Goal: Transaction & Acquisition: Purchase product/service

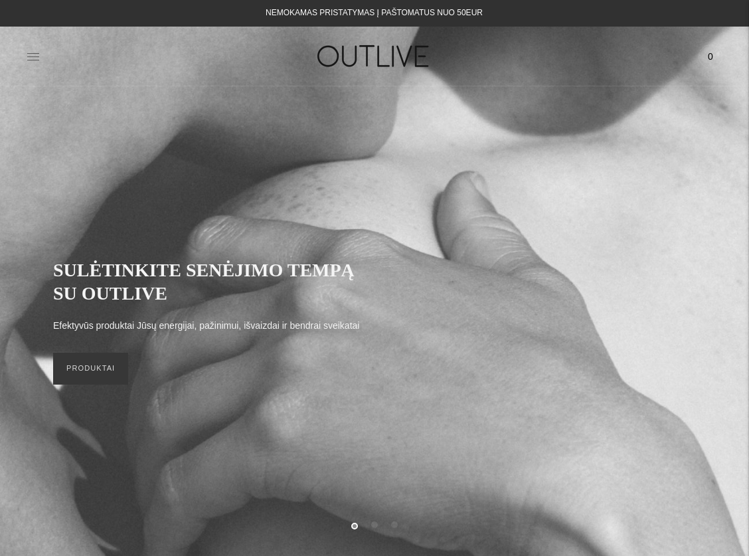
click at [29, 54] on icon at bounding box center [33, 56] width 13 height 13
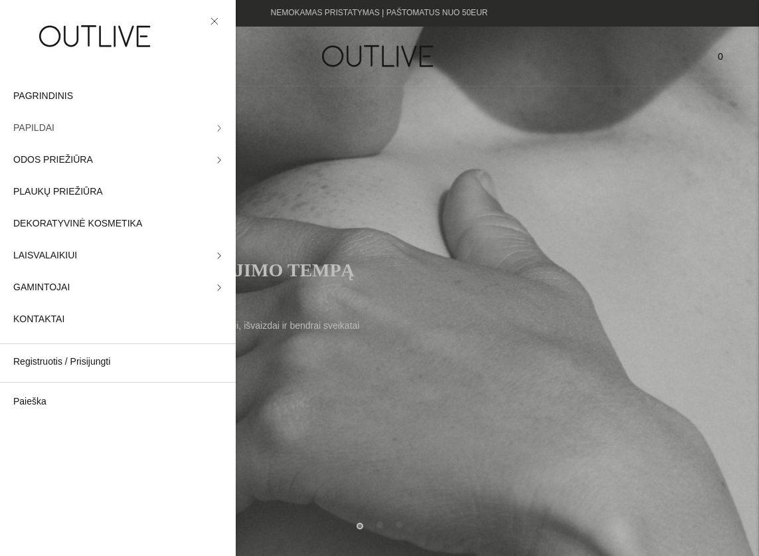
click at [69, 123] on link "PAPILDAI" at bounding box center [118, 128] width 236 height 32
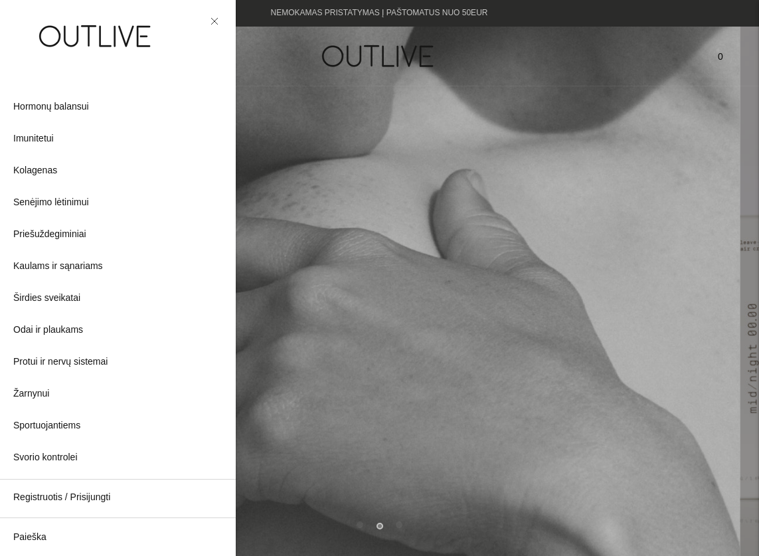
scroll to position [289, 0]
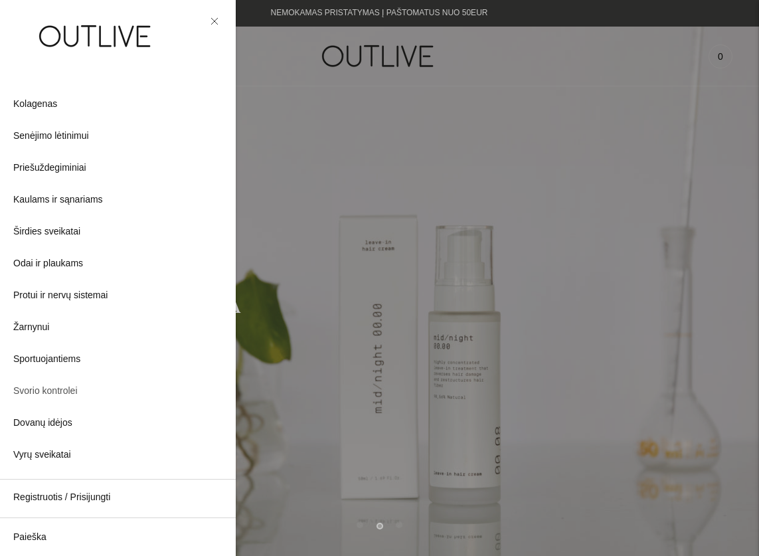
click at [84, 388] on link "Svorio kontrolei" at bounding box center [118, 391] width 236 height 32
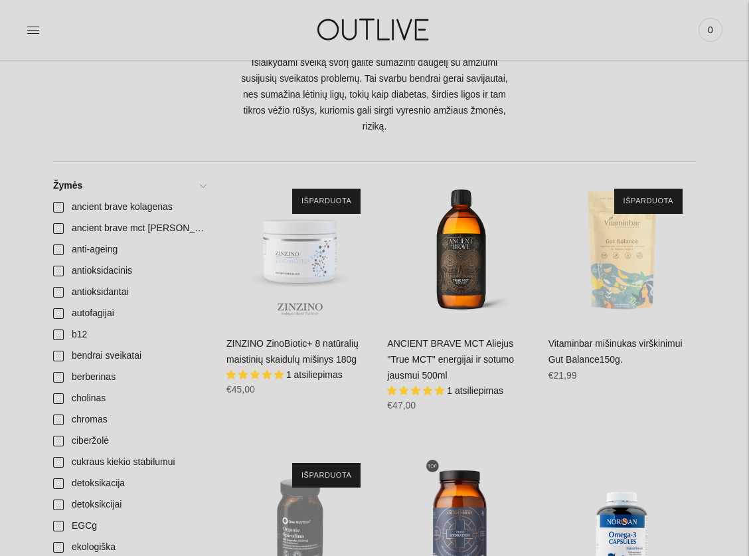
scroll to position [327, 0]
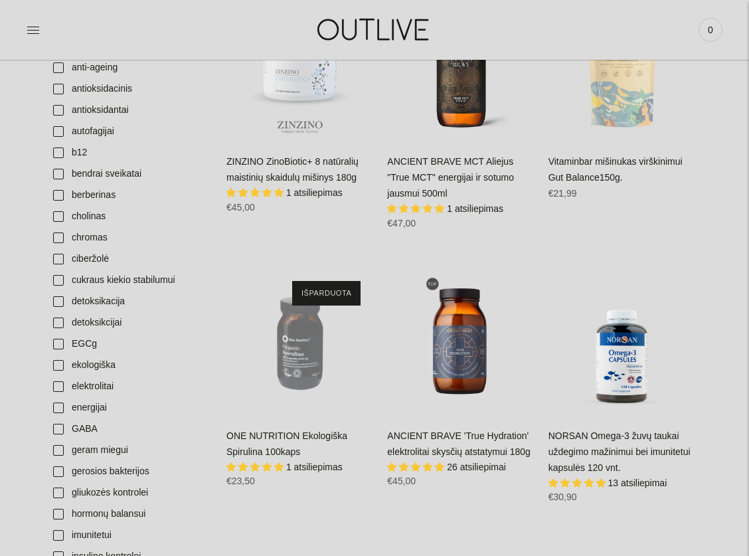
click at [627, 442] on div "NORSAN Omega-3 žuvų taukai uždegimo mažinimui bei imunitetui kapsulės 120 vnt. …" at bounding box center [621, 471] width 147 height 86
click at [600, 435] on link "NORSAN Omega-3 žuvų taukai uždegimo mažinimui bei imunitetui kapsulės 120 vnt." at bounding box center [619, 451] width 142 height 42
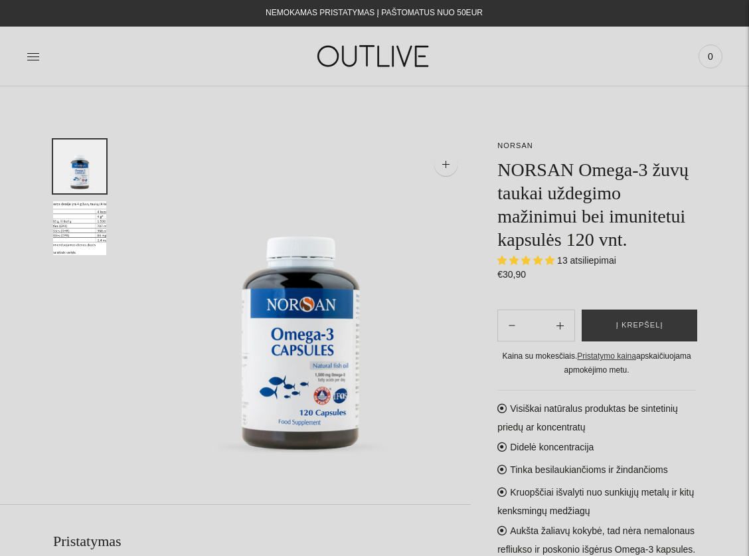
select select "**********"
click at [551, 341] on button "Subtract product quantity" at bounding box center [560, 325] width 29 height 32
type input "**"
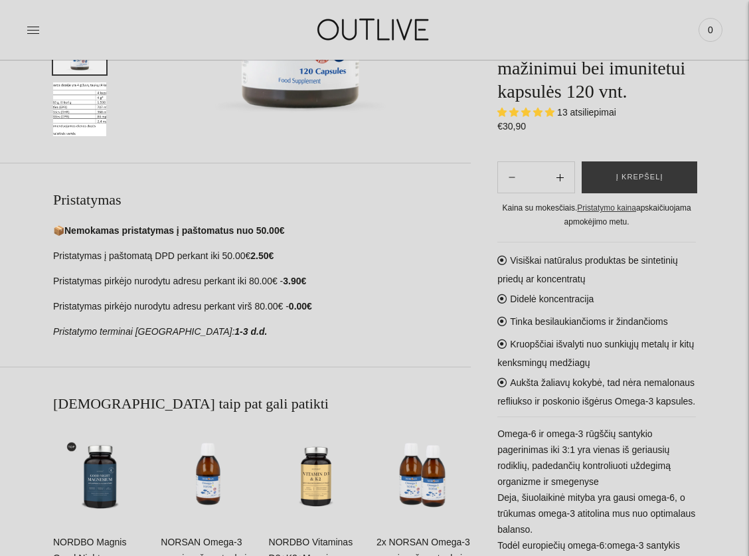
scroll to position [400, 0]
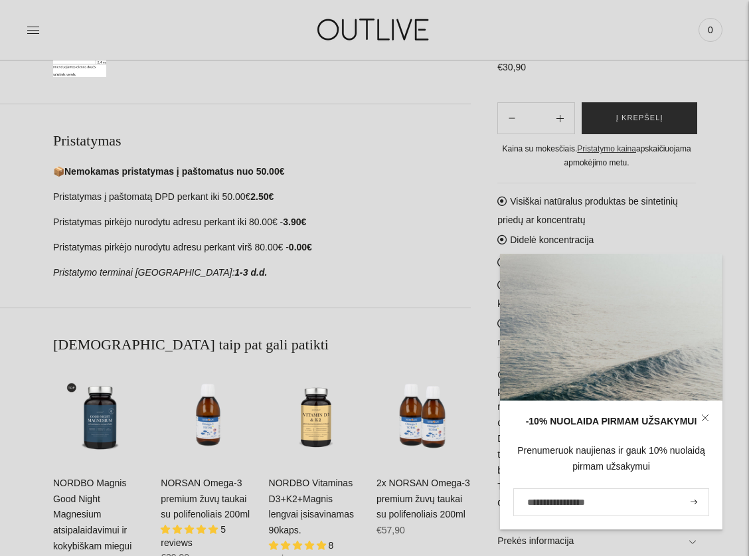
click at [651, 112] on span "Į krepšelį" at bounding box center [639, 118] width 47 height 13
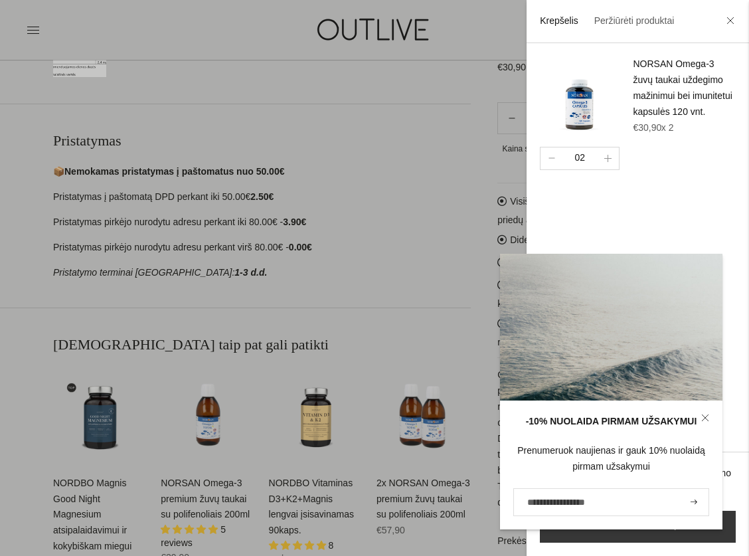
click at [390, 124] on div at bounding box center [374, 278] width 749 height 556
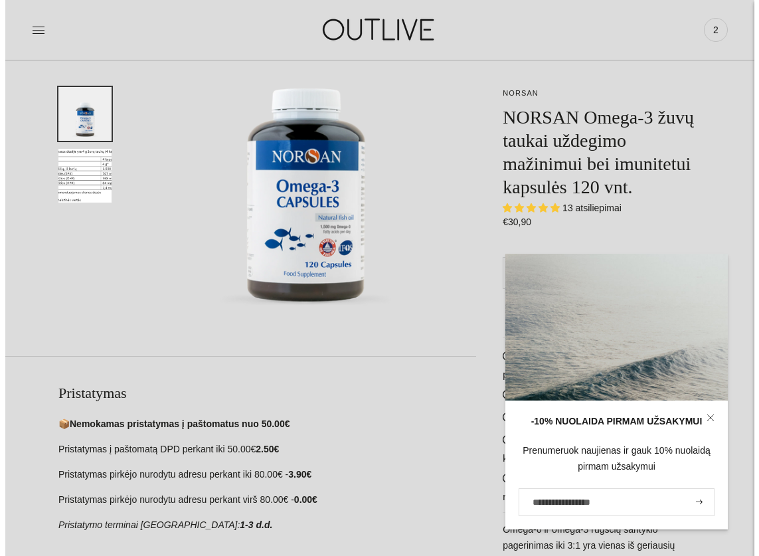
scroll to position [147, 0]
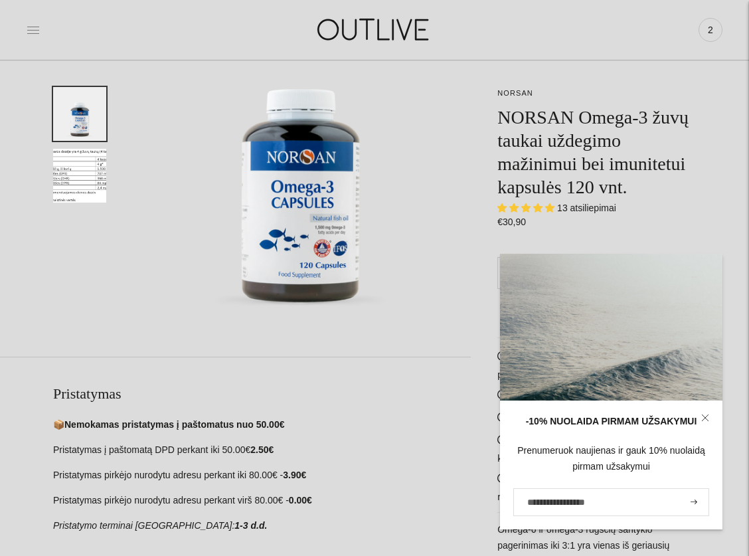
click at [34, 27] on icon at bounding box center [33, 29] width 13 height 13
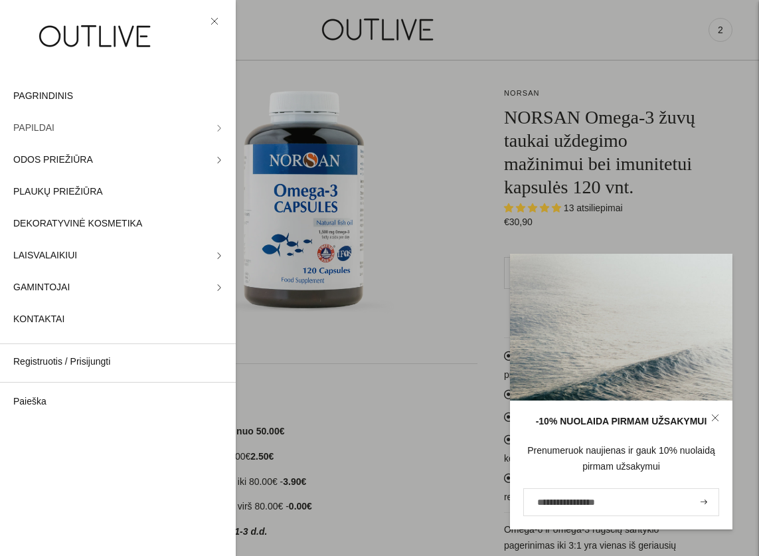
click at [46, 129] on span "PAPILDAI" at bounding box center [33, 128] width 41 height 16
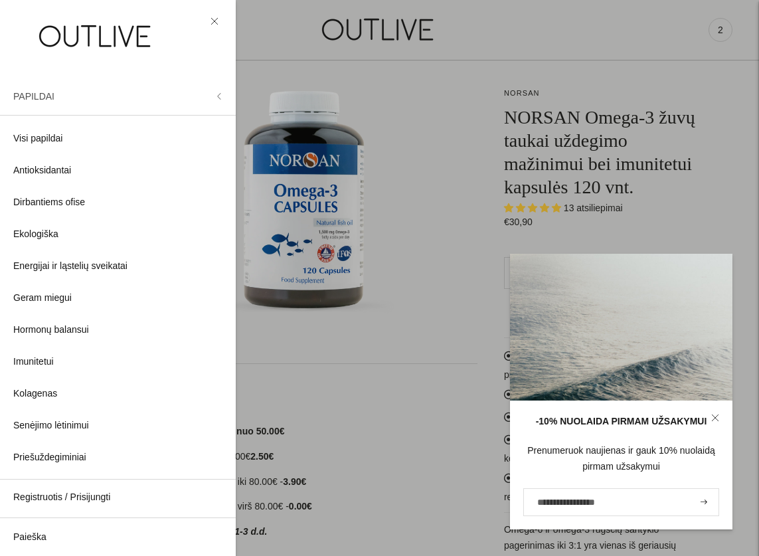
click at [25, 98] on span "PAPILDAI" at bounding box center [33, 96] width 41 height 11
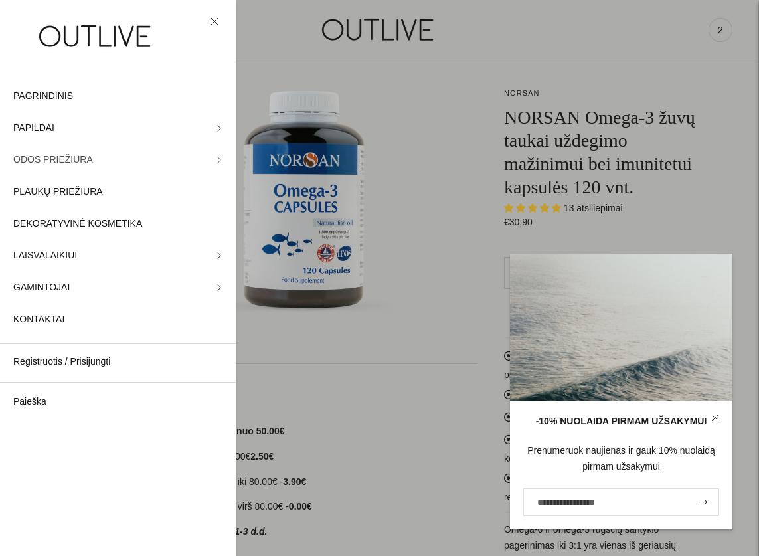
click at [54, 160] on span "ODOS PRIEŽIŪRA" at bounding box center [53, 160] width 80 height 16
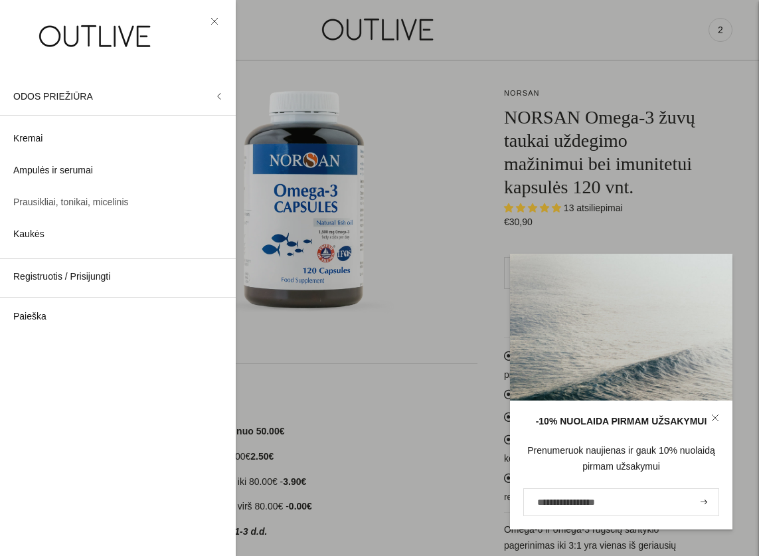
click at [55, 202] on span "Prausikliai, tonikai, micelinis" at bounding box center [70, 202] width 115 height 16
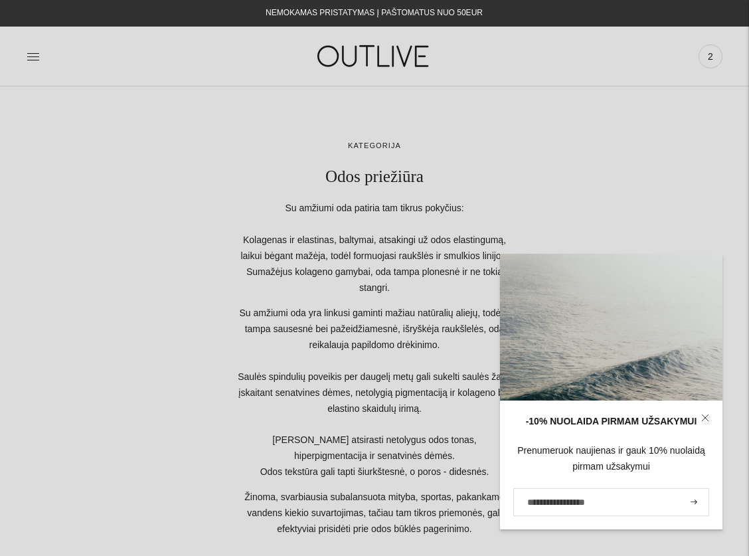
click at [34, 64] on link at bounding box center [33, 56] width 13 height 29
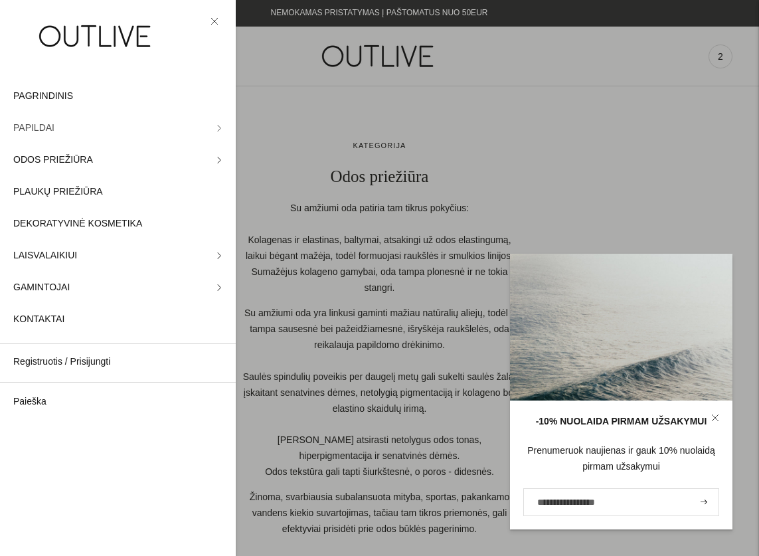
click at [79, 121] on link "PAPILDAI" at bounding box center [118, 128] width 236 height 32
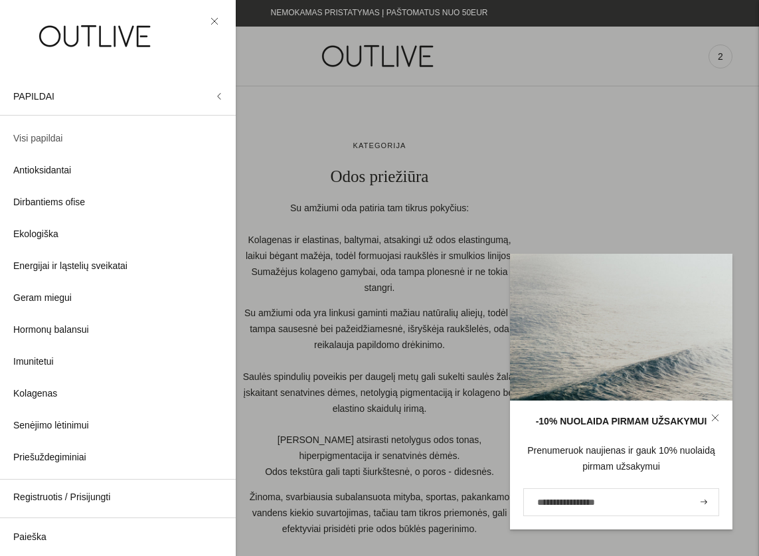
click at [50, 140] on span "Visi papildai" at bounding box center [37, 139] width 49 height 16
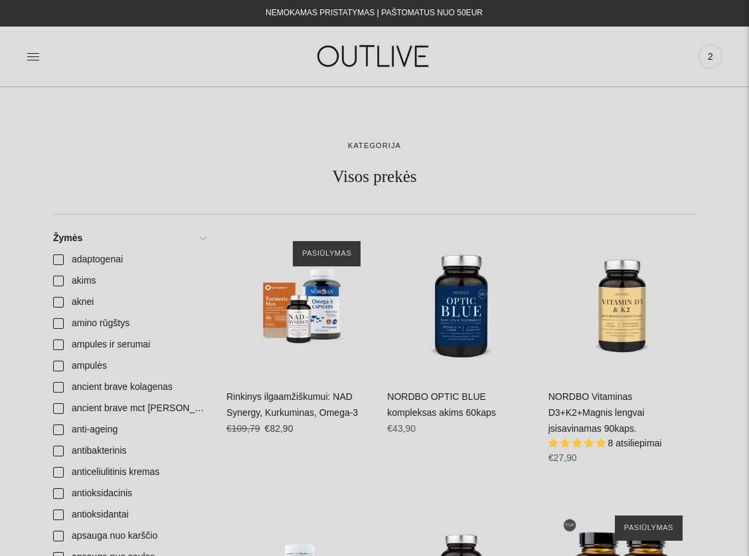
scroll to position [177, 0]
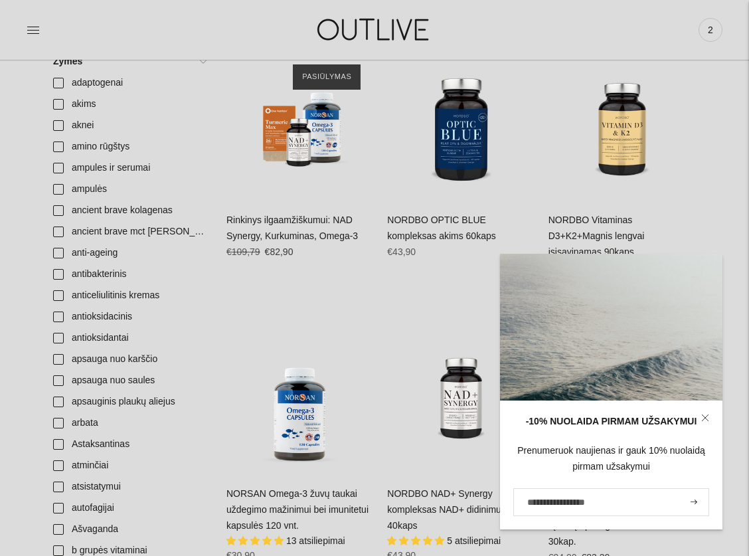
click at [704, 416] on icon at bounding box center [705, 417] width 8 height 8
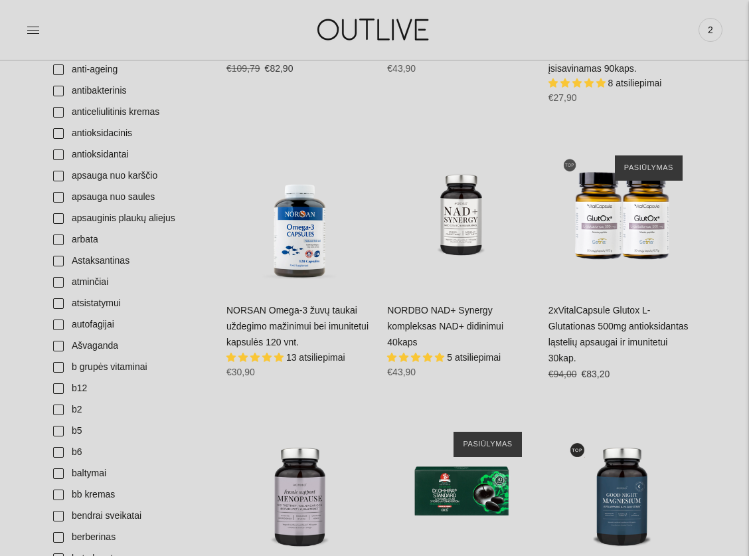
scroll to position [640, 0]
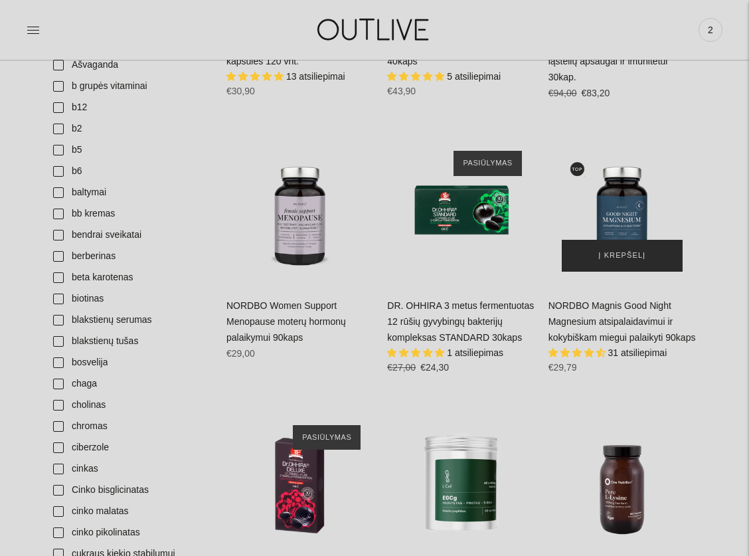
click at [609, 257] on span "Į krepšelį" at bounding box center [621, 255] width 47 height 13
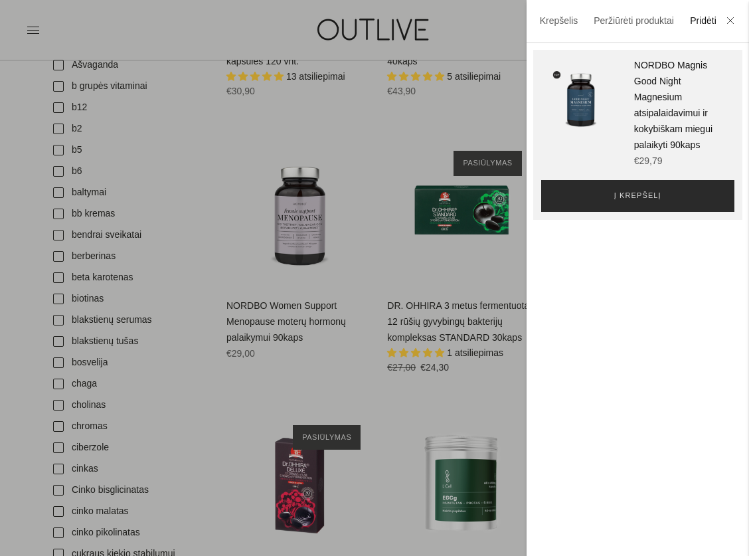
click at [609, 210] on button "Į krepšelį" at bounding box center [637, 196] width 193 height 32
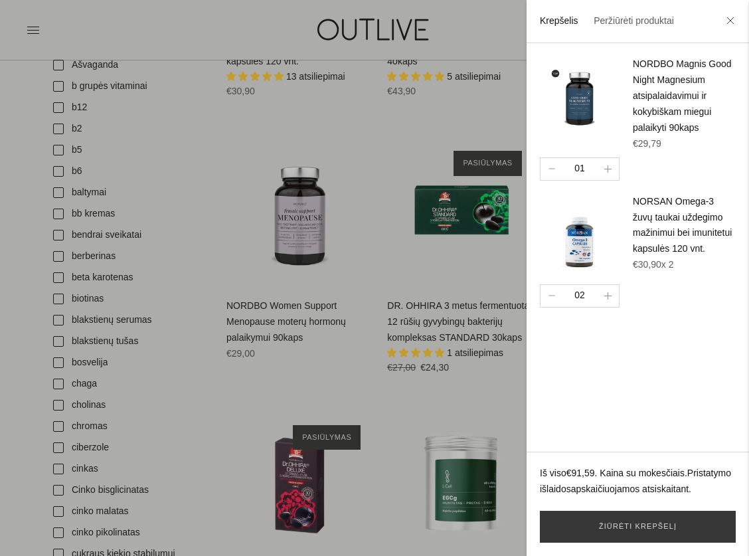
click at [448, 423] on div at bounding box center [374, 278] width 749 height 556
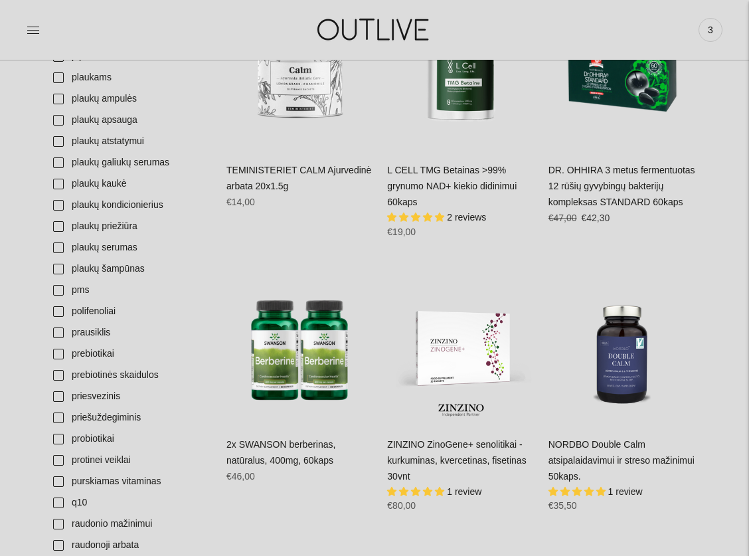
scroll to position [3396, 0]
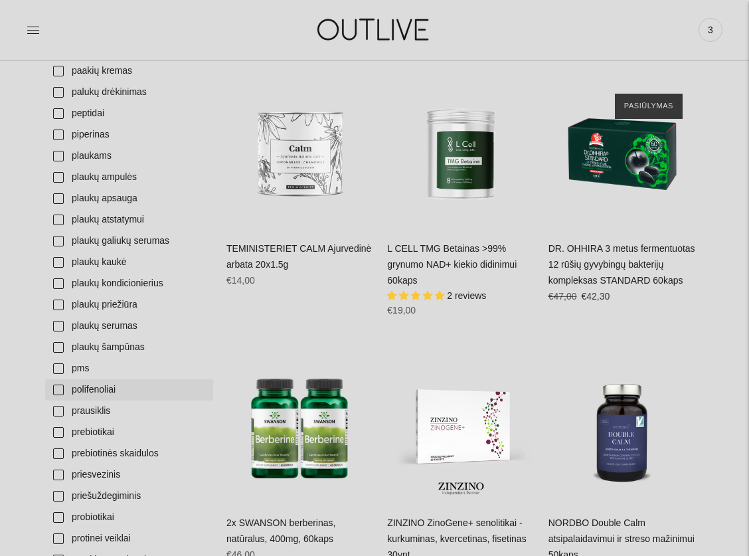
click at [92, 385] on link "polifenoliai" at bounding box center [129, 389] width 168 height 21
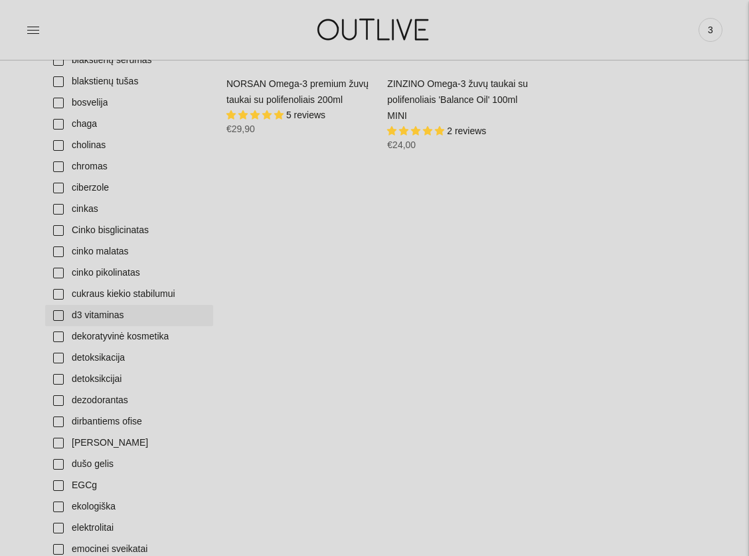
scroll to position [902, 0]
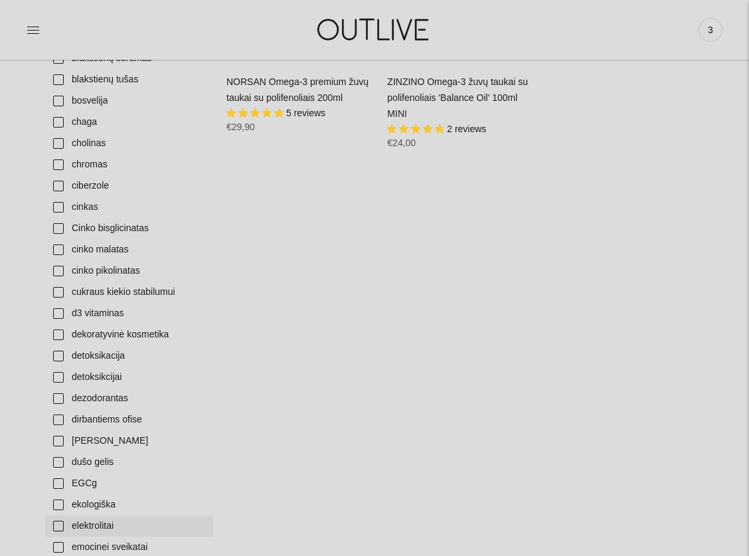
click at [78, 525] on link "elektrolitai" at bounding box center [129, 525] width 168 height 21
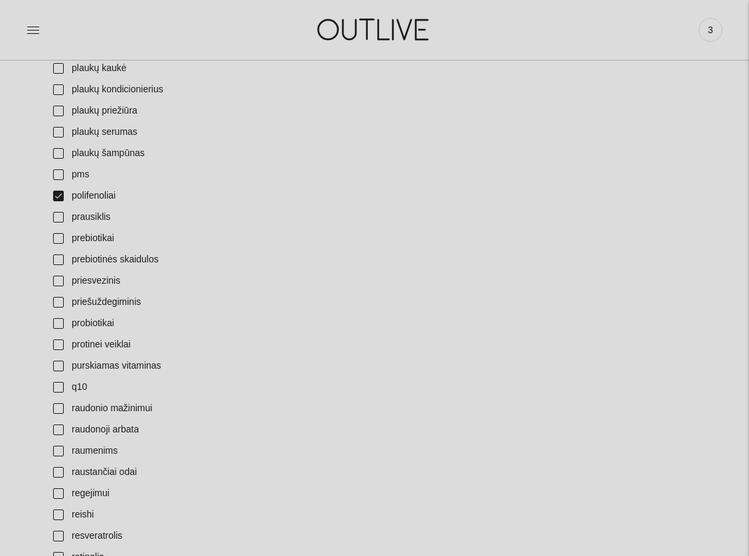
scroll to position [3412, 0]
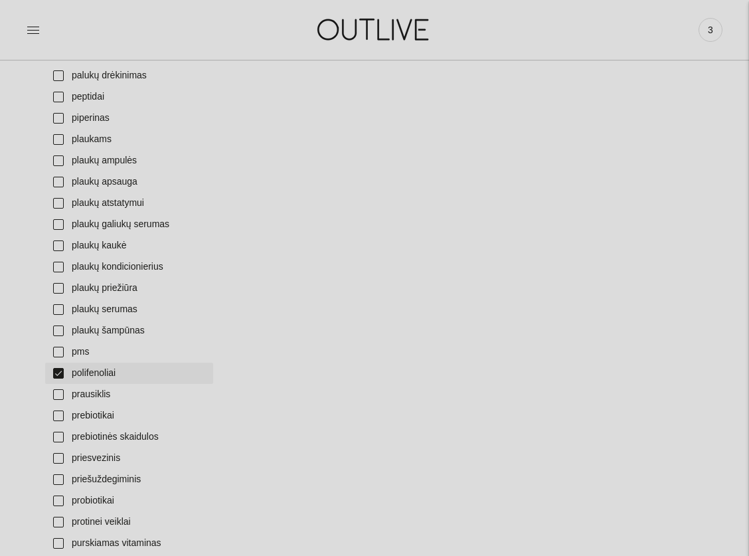
click at [64, 370] on link "polifenoliai" at bounding box center [129, 372] width 168 height 21
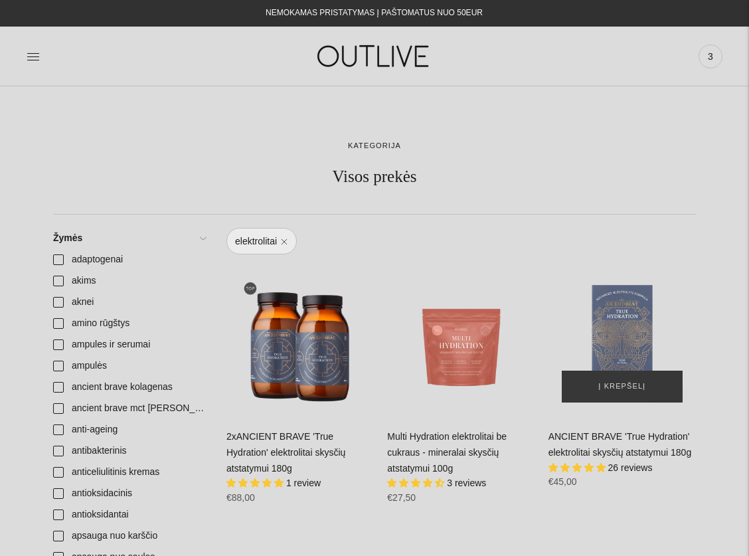
click at [628, 346] on div "ANCIENT BRAVE 'True Hydration' elektrolitai skysčių atstatymui 180g\a" at bounding box center [621, 340] width 147 height 147
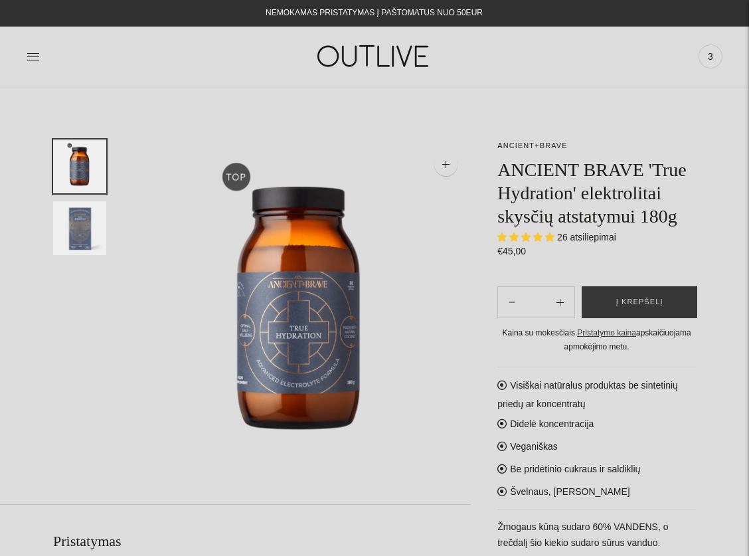
select select "**********"
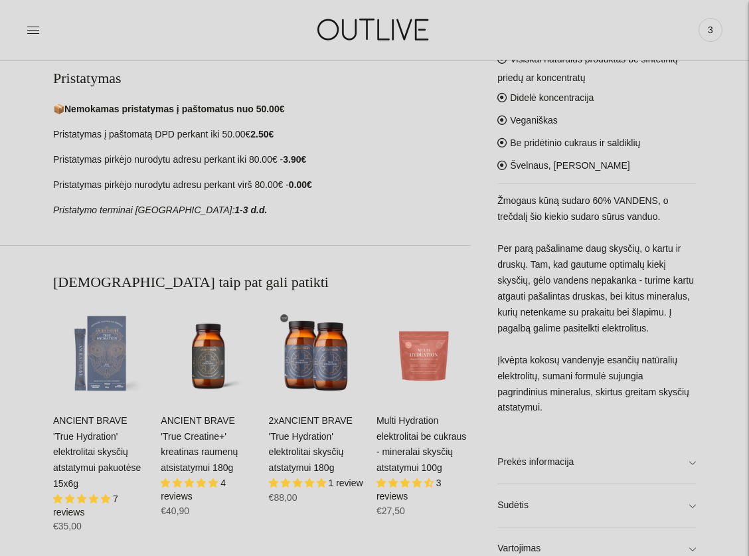
scroll to position [465, 0]
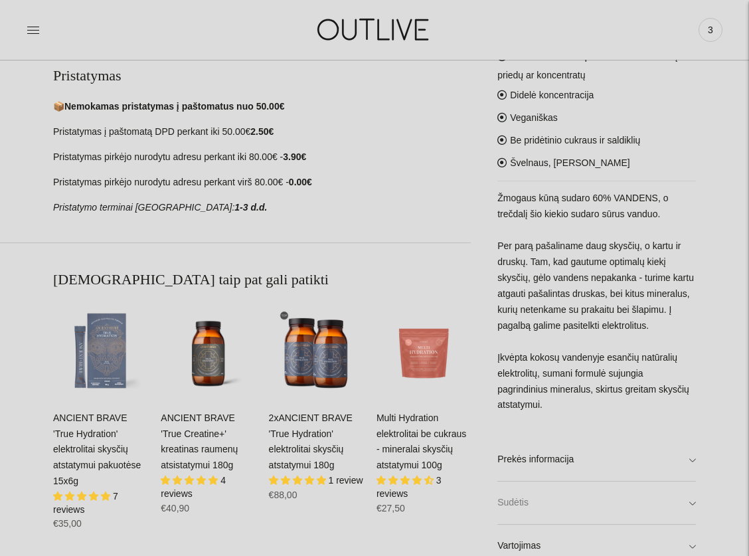
click at [591, 512] on link "Sudėtis" at bounding box center [596, 503] width 198 height 42
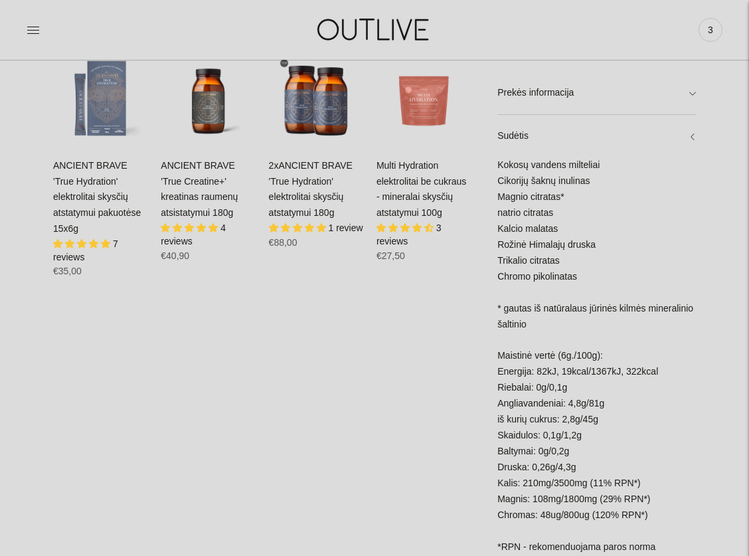
scroll to position [927, 0]
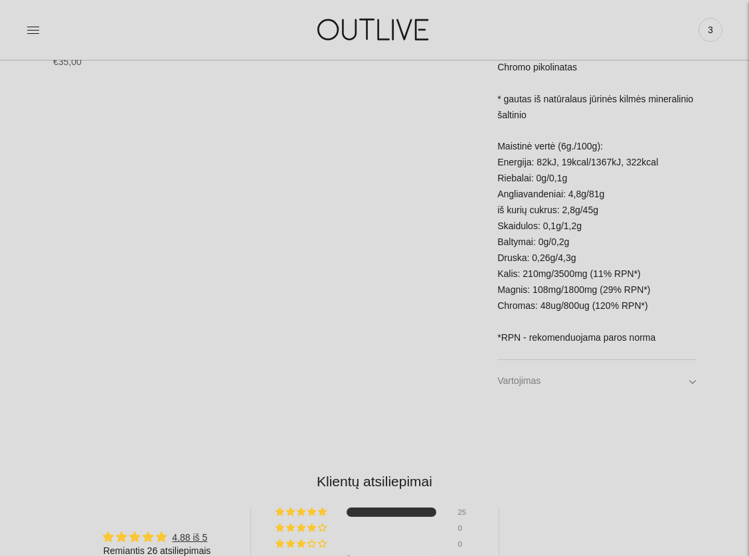
click at [559, 376] on link "Vartojimas" at bounding box center [596, 381] width 198 height 42
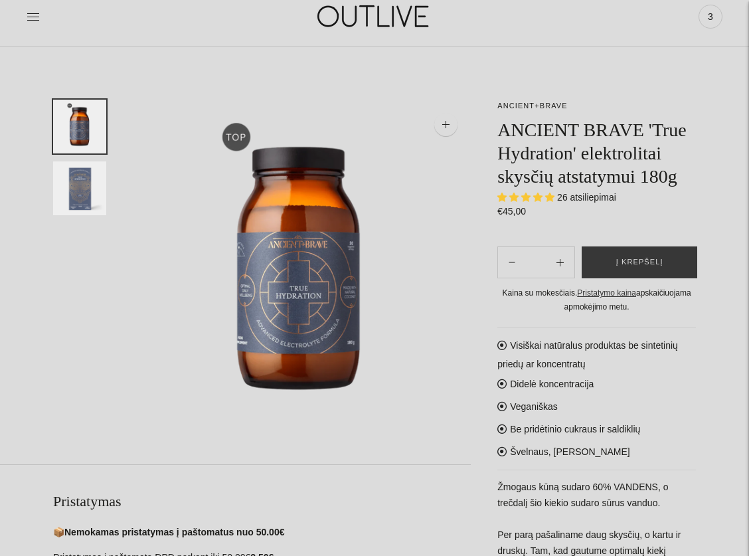
scroll to position [0, 0]
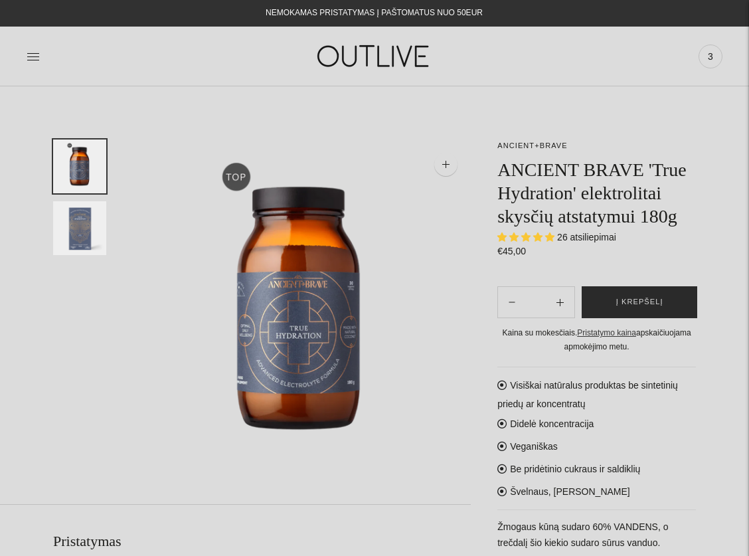
click at [639, 309] on span "Į krepšelį" at bounding box center [639, 301] width 47 height 13
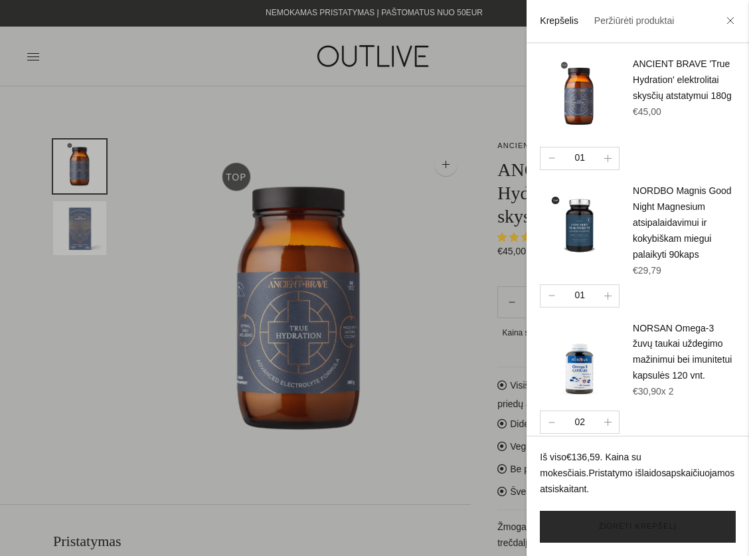
click at [629, 527] on link "Žiūrėti krepšelį" at bounding box center [638, 526] width 196 height 32
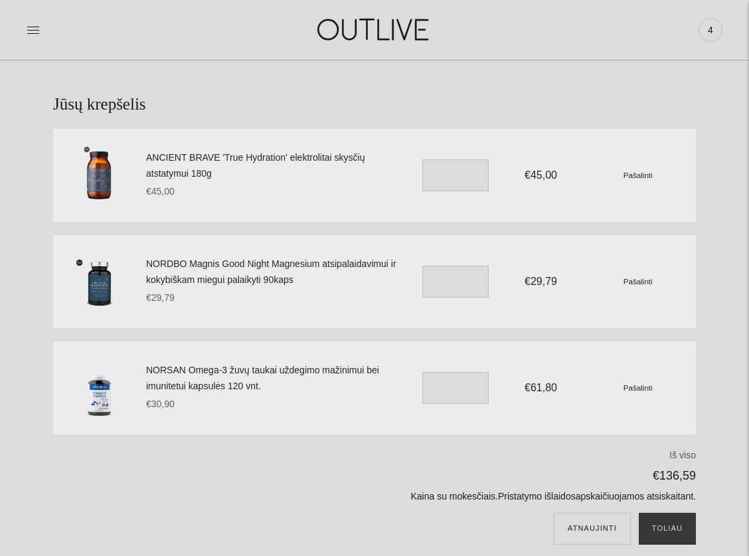
scroll to position [108, 0]
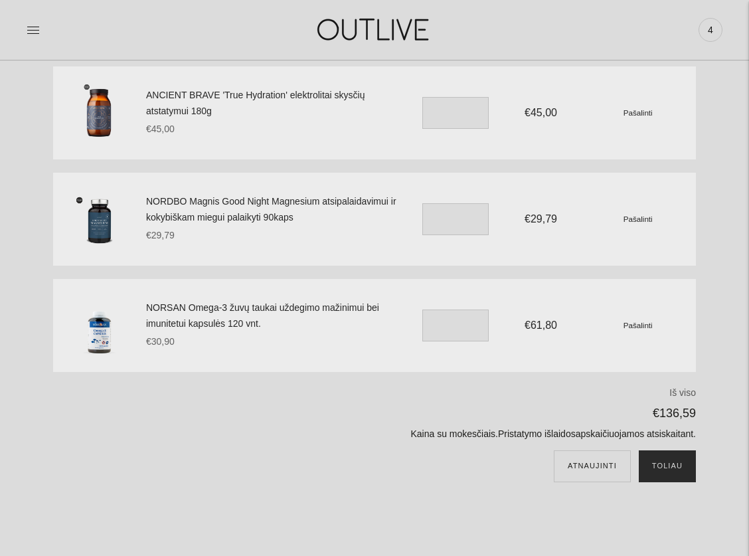
click at [670, 462] on button "Toliau" at bounding box center [666, 466] width 57 height 32
